Goal: Task Accomplishment & Management: Use online tool/utility

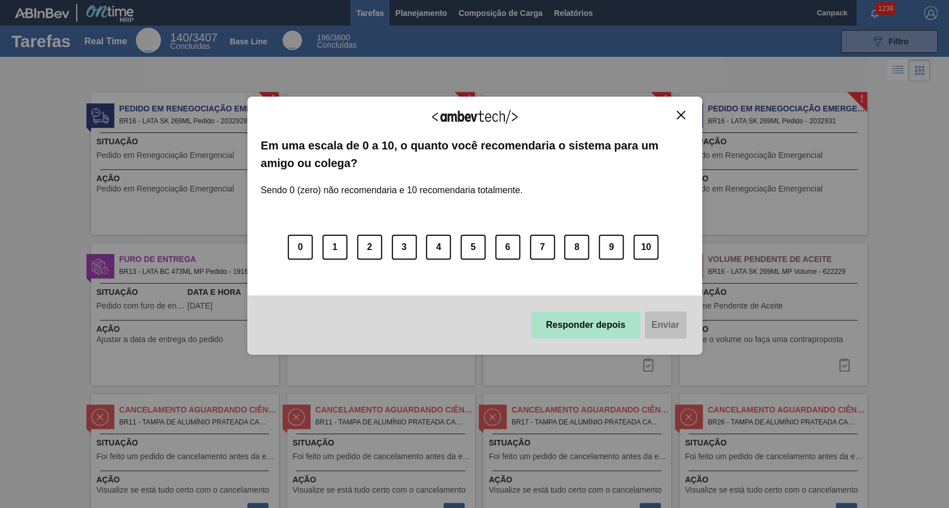
click at [594, 333] on button "Responder depois" at bounding box center [585, 325] width 109 height 27
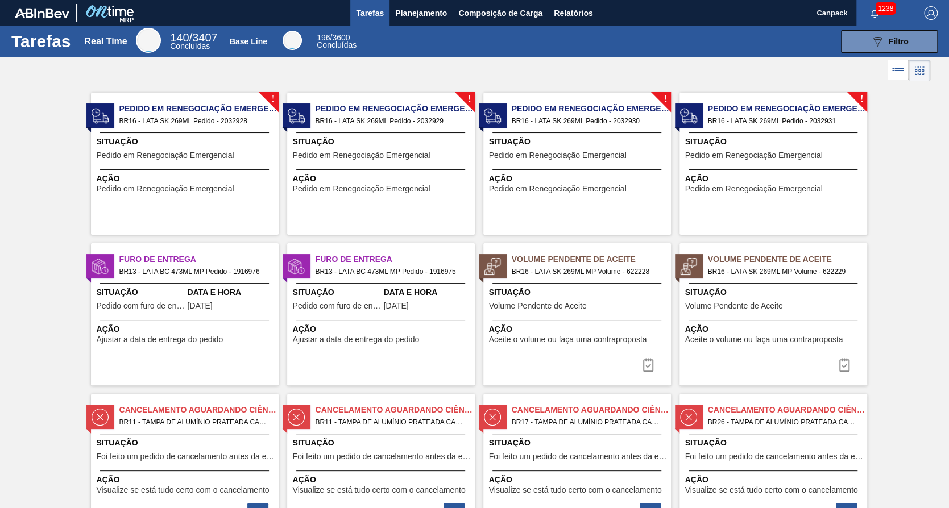
click at [176, 160] on div "Situação Pedido em Renegociação Emergencial" at bounding box center [186, 150] width 179 height 28
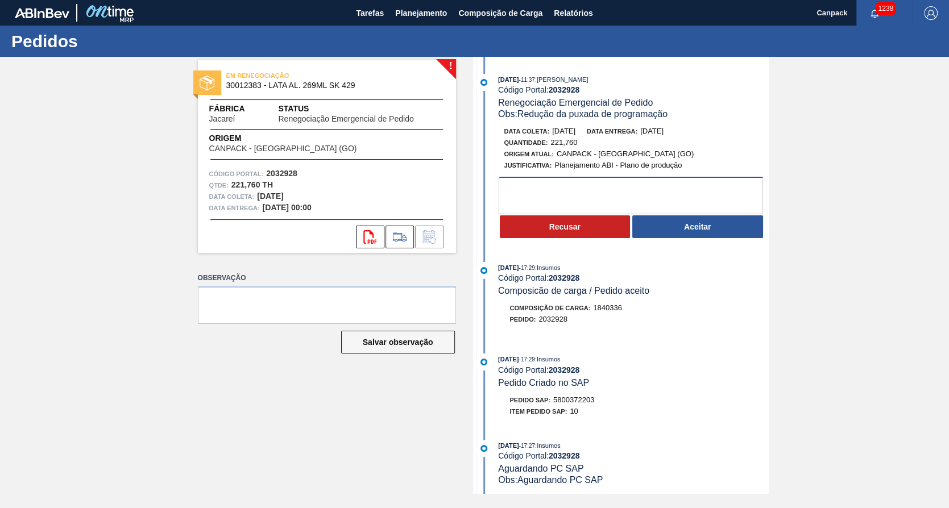
click at [621, 189] on textarea at bounding box center [631, 196] width 264 height 38
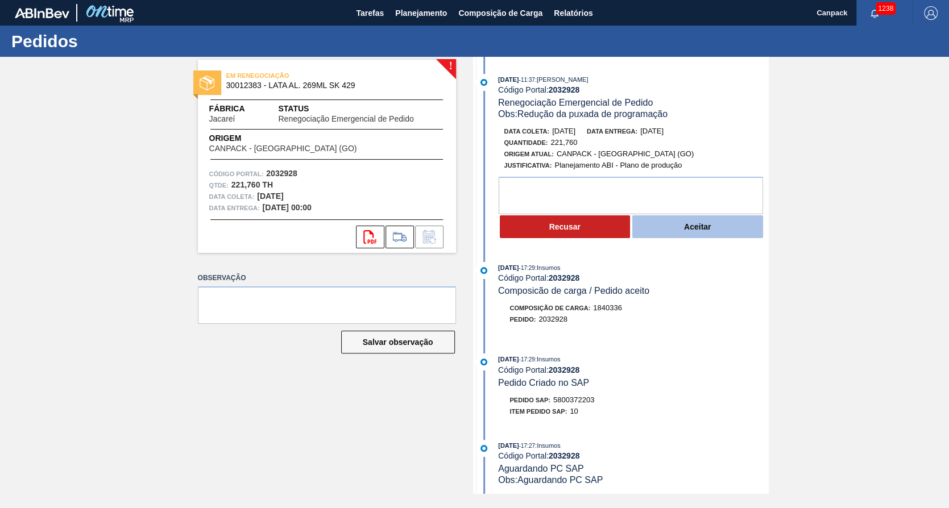
click at [698, 236] on button "Aceitar" at bounding box center [697, 226] width 131 height 23
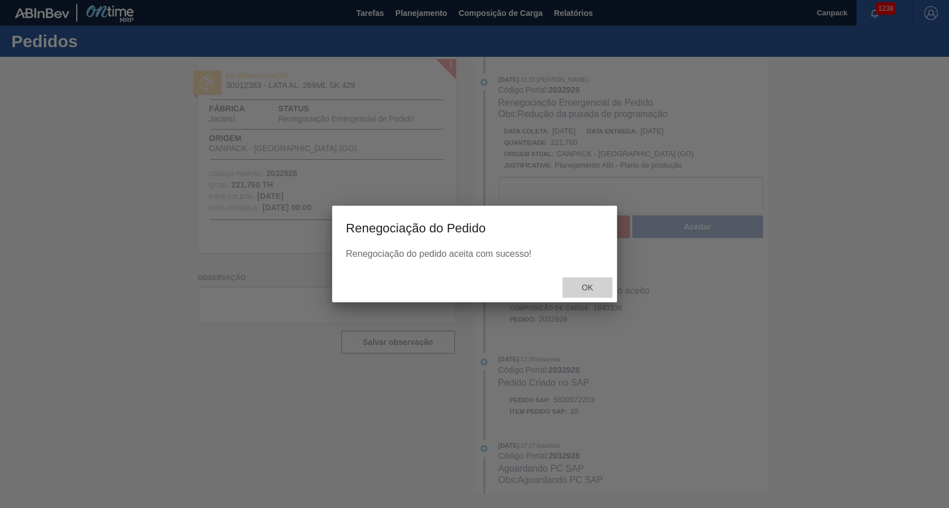
click at [595, 285] on span "Ok" at bounding box center [587, 287] width 30 height 9
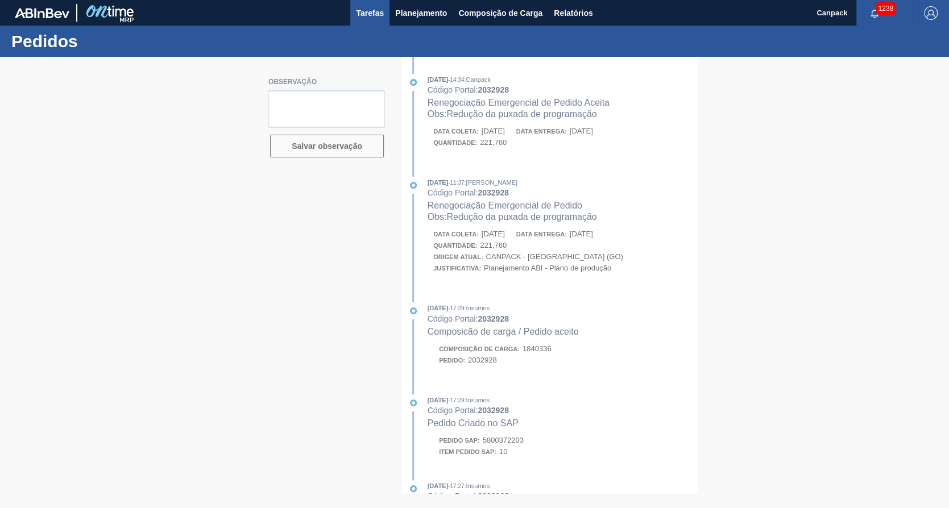
click at [352, 11] on button "Tarefas" at bounding box center [369, 13] width 39 height 26
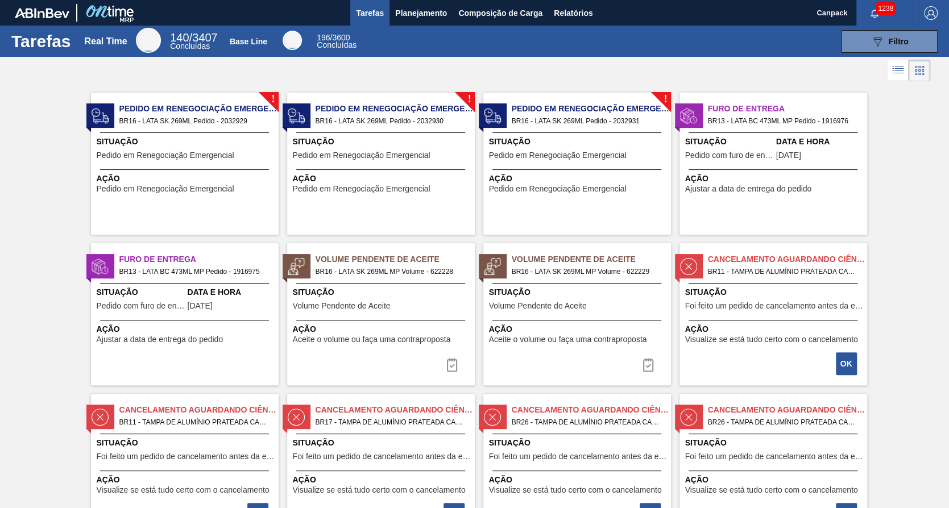
click at [223, 154] on span "Pedido em Renegociação Emergencial" at bounding box center [166, 155] width 138 height 9
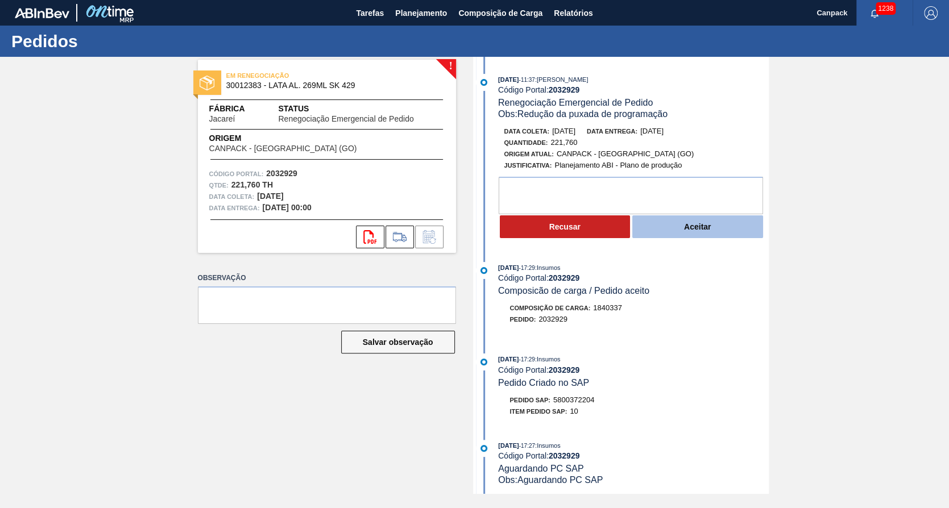
click at [677, 226] on button "Aceitar" at bounding box center [697, 226] width 131 height 23
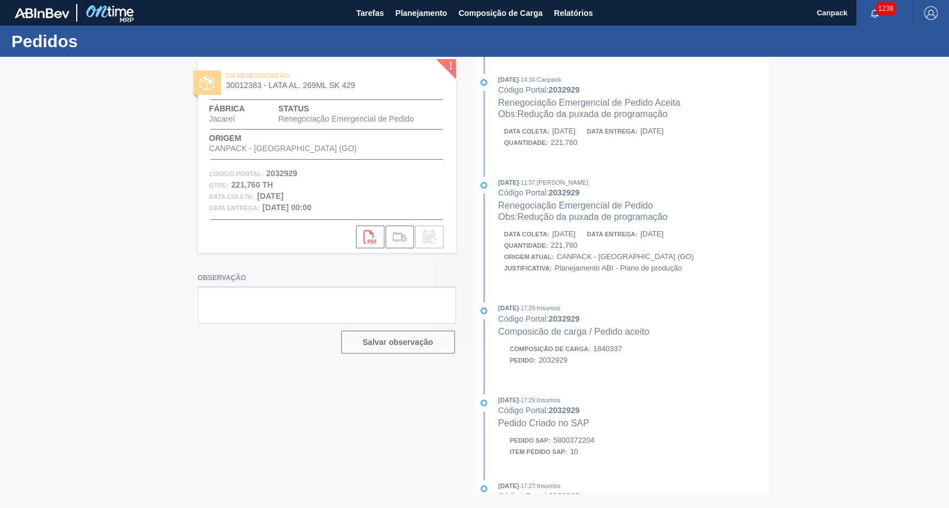
click at [587, 286] on div at bounding box center [474, 282] width 949 height 451
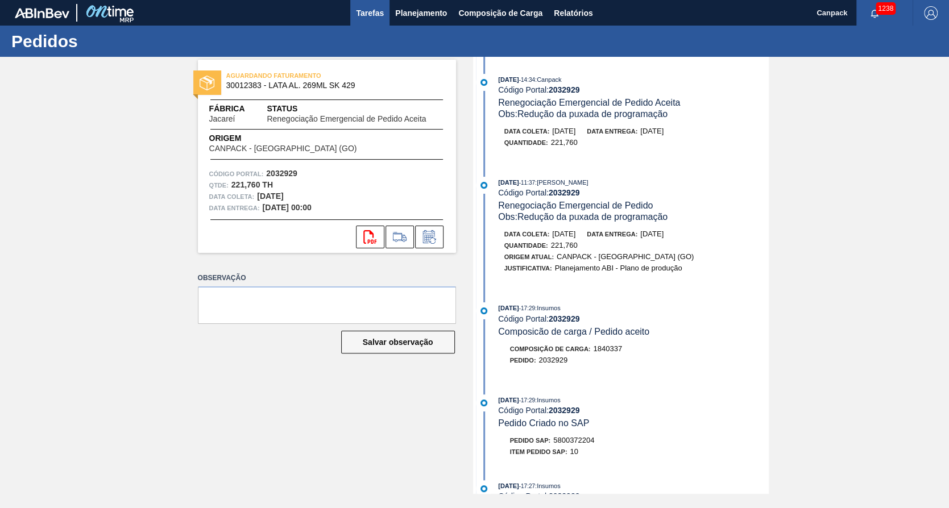
click at [360, 7] on span "Tarefas" at bounding box center [370, 13] width 28 height 14
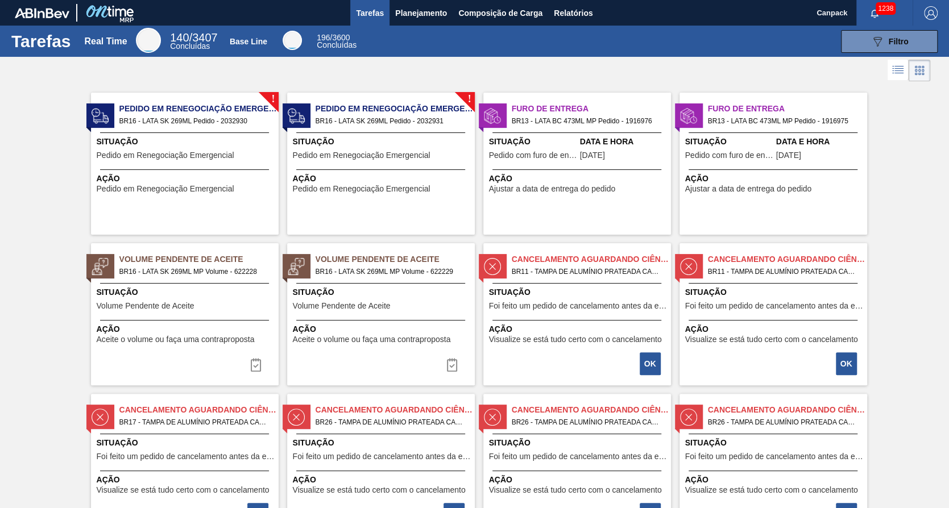
click at [269, 166] on div "! Pedido em Renegociação Emergencial BR16 - LATA SK 269ML Pedido - 2032930 Situ…" at bounding box center [185, 164] width 188 height 142
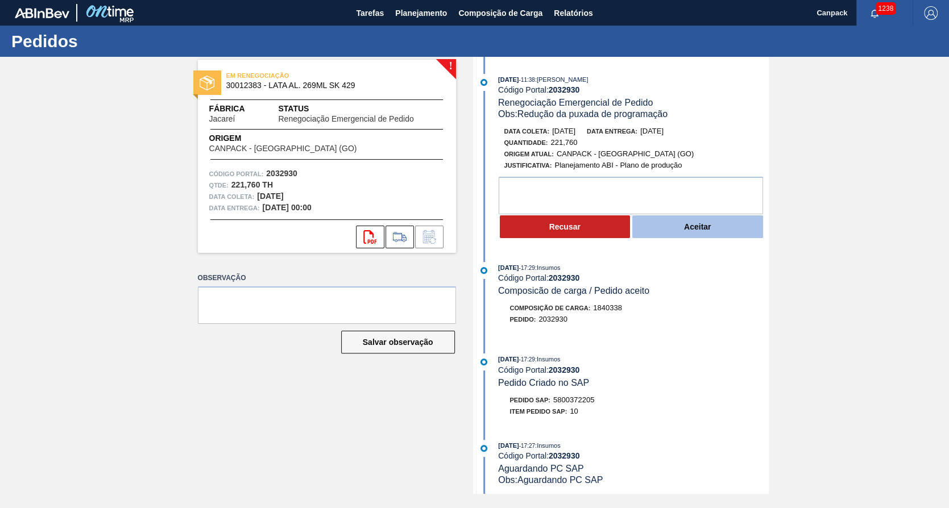
click at [706, 238] on button "Aceitar" at bounding box center [697, 226] width 131 height 23
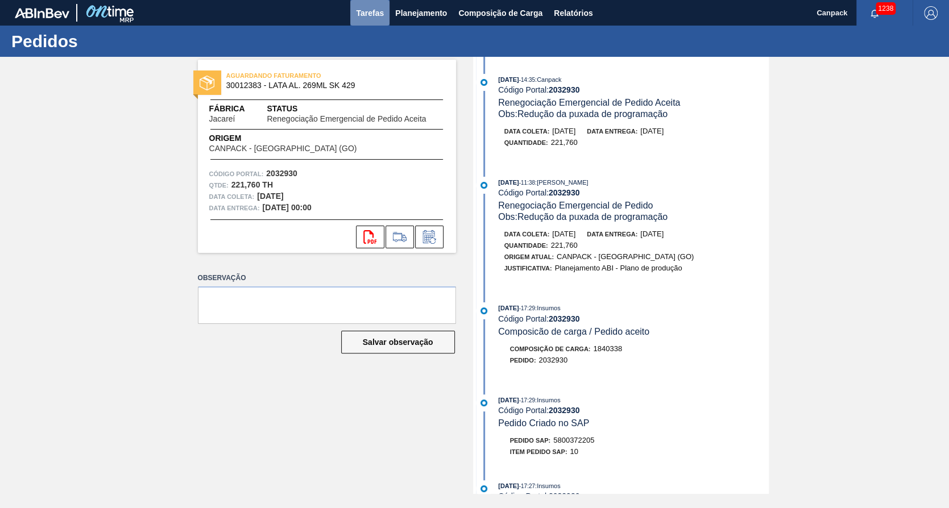
click at [366, 7] on span "Tarefas" at bounding box center [370, 13] width 28 height 14
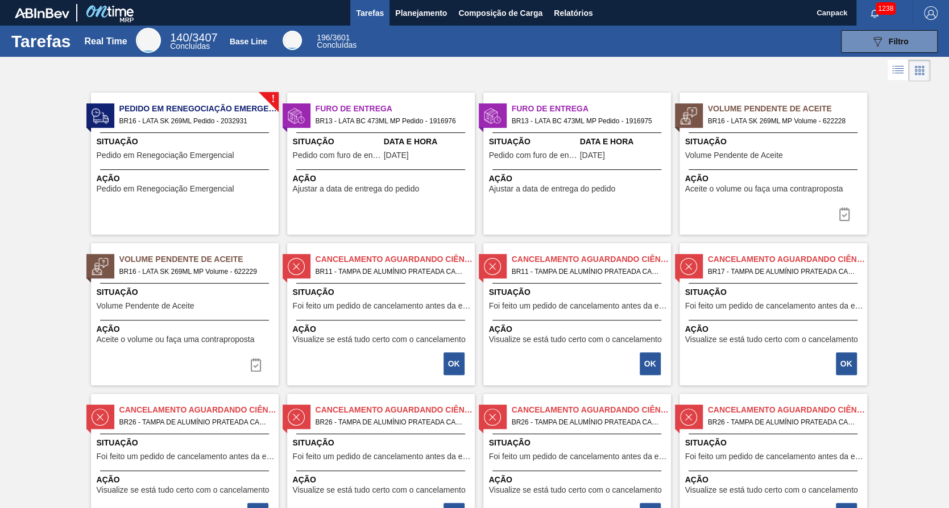
click at [223, 151] on span "Pedido em Renegociação Emergencial" at bounding box center [166, 155] width 138 height 9
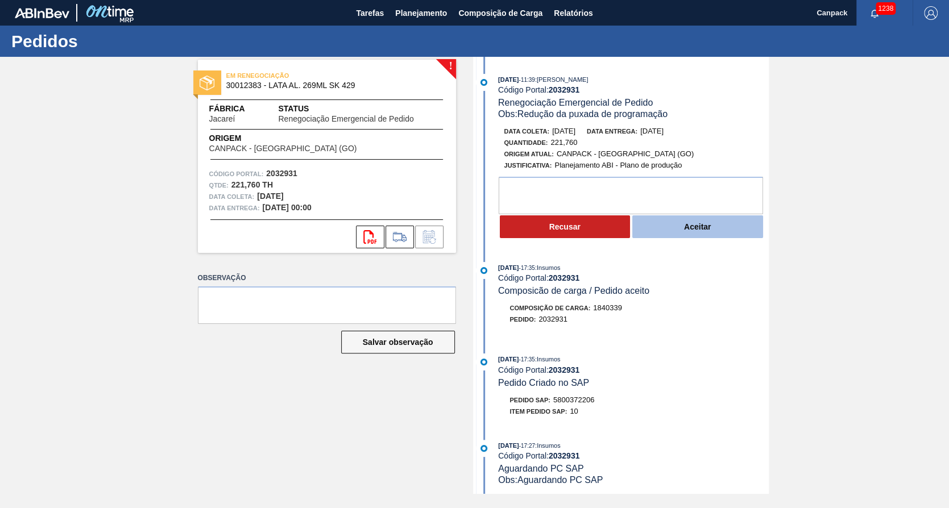
click at [681, 233] on button "Aceitar" at bounding box center [697, 226] width 131 height 23
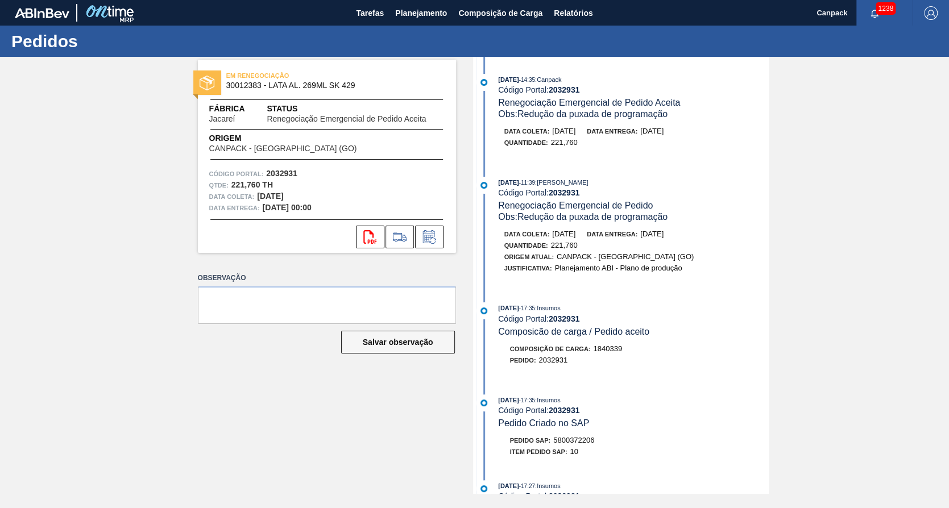
click at [890, 275] on div "EM RENEGOCIAÇÃO 30012383 - LATA AL. 269ML SK 429 Fábrica Jacareí Status Renegoc…" at bounding box center [474, 275] width 949 height 437
click at [383, 14] on span "Tarefas" at bounding box center [370, 13] width 28 height 14
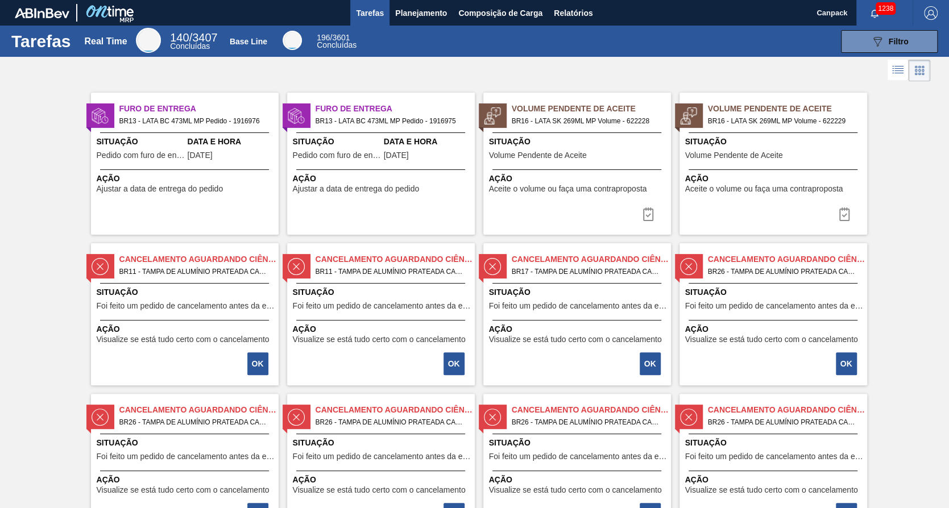
click at [578, 14] on span "Relatórios" at bounding box center [573, 13] width 39 height 14
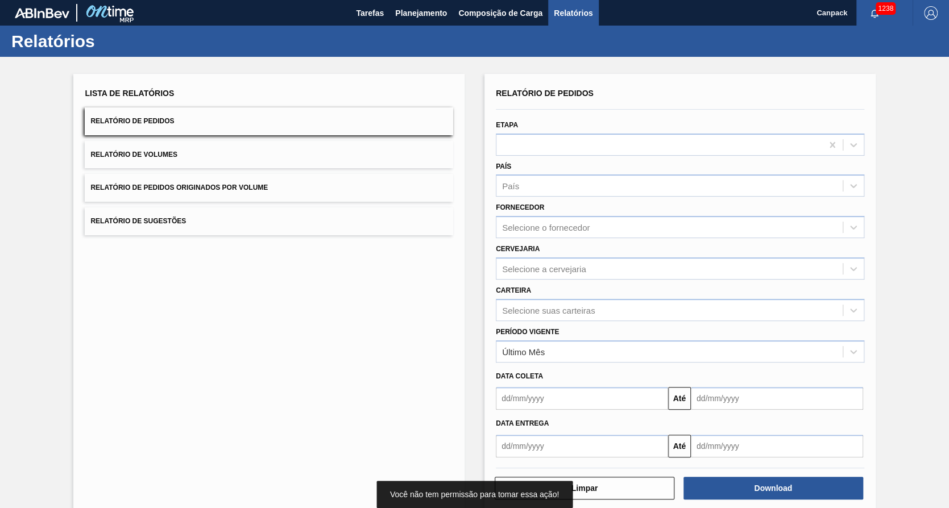
click at [191, 152] on button "Relatório de Volumes" at bounding box center [269, 155] width 368 height 28
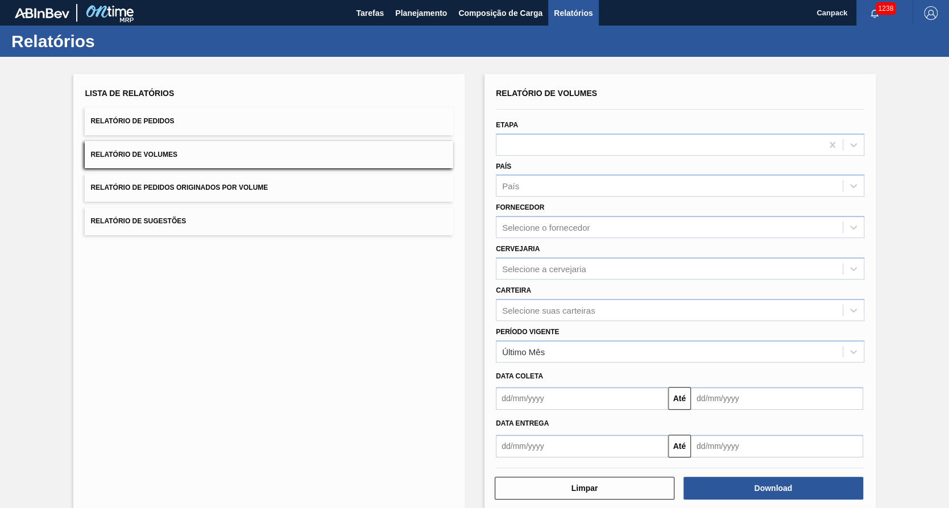
click at [524, 388] on input "text" at bounding box center [582, 398] width 172 height 23
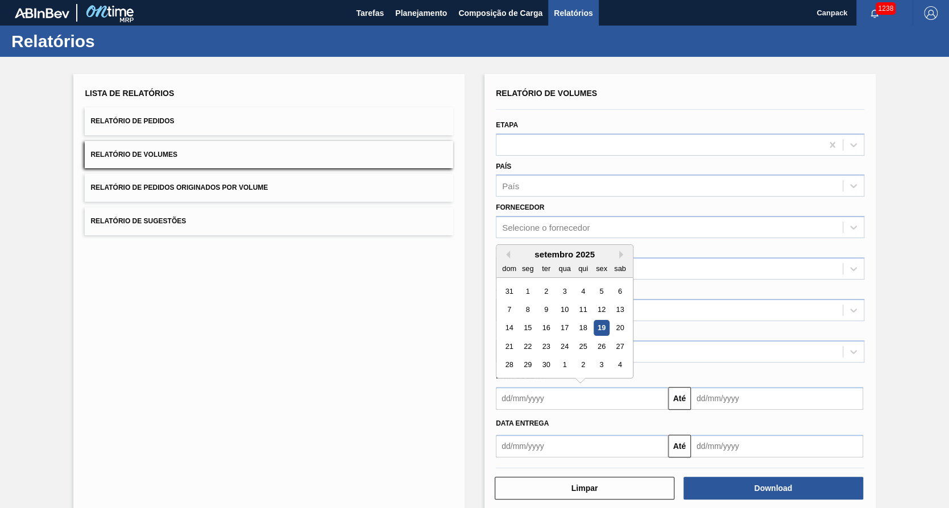
click at [601, 328] on div "19" at bounding box center [601, 328] width 15 height 15
type input "[DATE]"
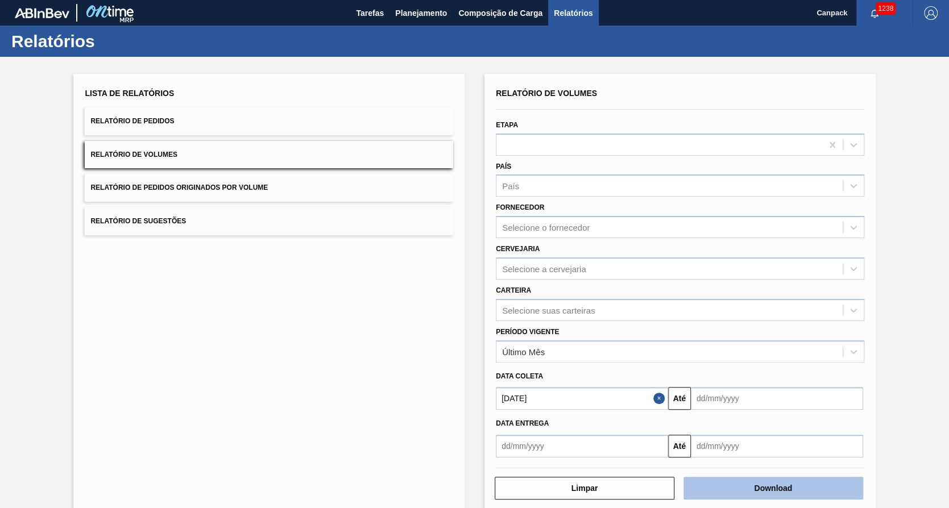
click at [740, 487] on button "Download" at bounding box center [773, 488] width 180 height 23
